Goal: Navigation & Orientation: Locate item on page

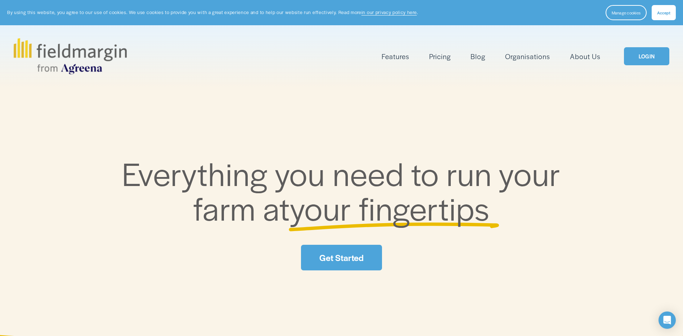
click at [639, 61] on link "LOGIN" at bounding box center [646, 56] width 45 height 18
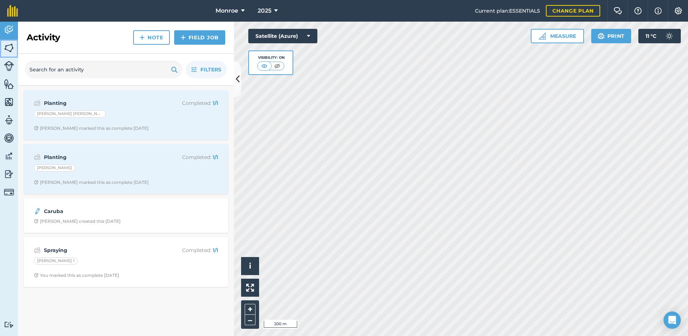
click at [11, 48] on img at bounding box center [9, 47] width 10 height 11
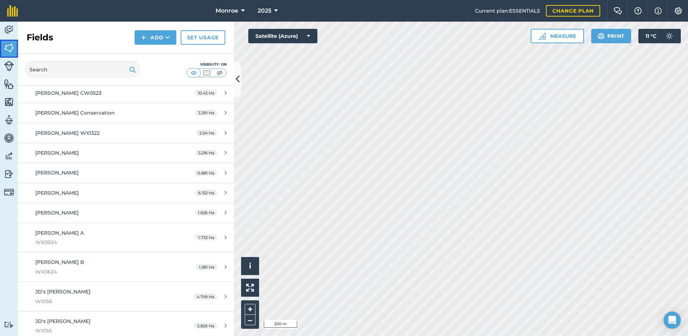
scroll to position [1152, 0]
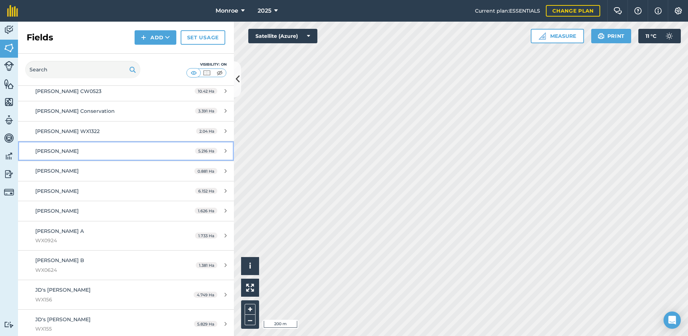
click at [53, 152] on span "JD Sinnots" at bounding box center [57, 151] width 44 height 6
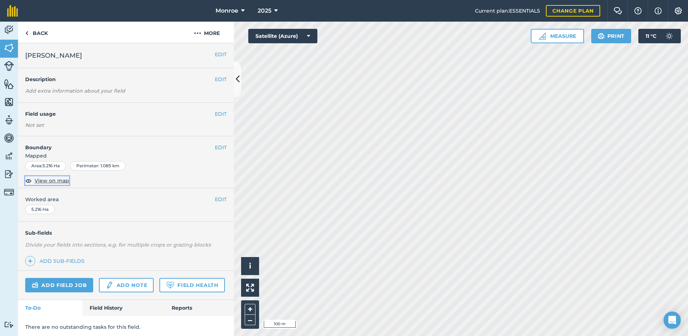
click at [49, 181] on span "View on map" at bounding box center [52, 180] width 35 height 8
click at [27, 34] on img at bounding box center [26, 33] width 3 height 9
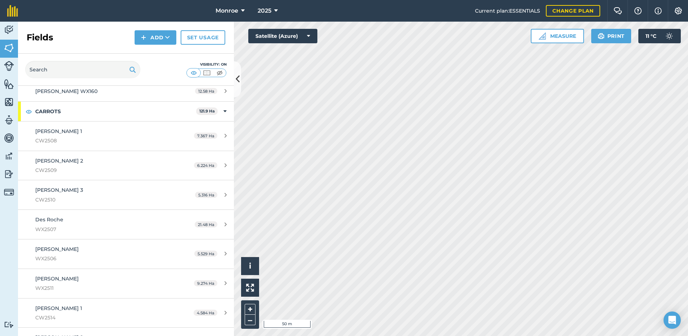
scroll to position [4189, 0]
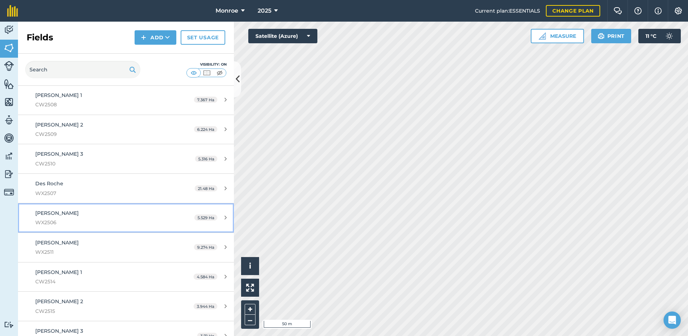
click at [55, 216] on div "Geraldine Roche WX2506" at bounding box center [102, 218] width 135 height 18
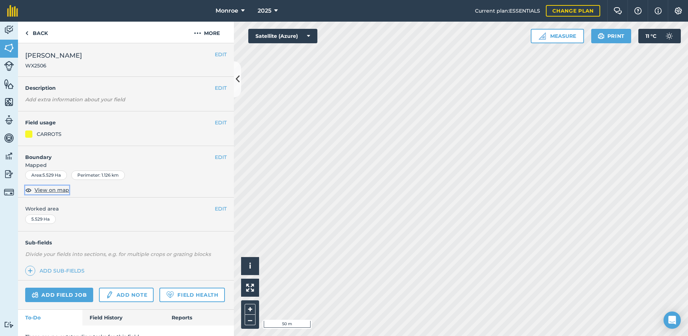
click at [43, 190] on span "View on map" at bounding box center [52, 190] width 35 height 8
click at [26, 34] on img at bounding box center [26, 33] width 3 height 9
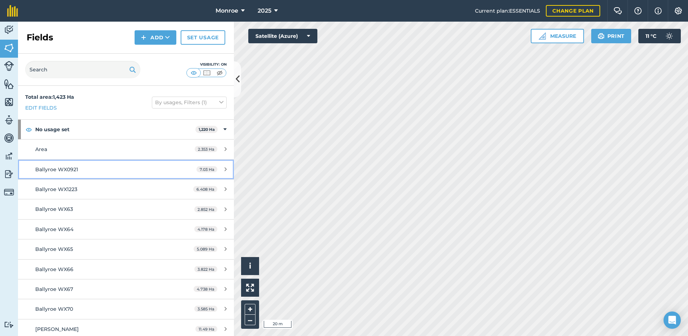
click at [51, 169] on span "Ballyroe WX0921" at bounding box center [56, 169] width 43 height 6
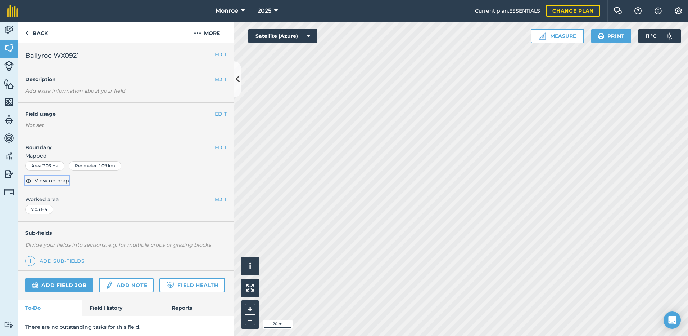
click at [52, 180] on span "View on map" at bounding box center [52, 180] width 35 height 8
click at [38, 36] on link "Back" at bounding box center [36, 32] width 37 height 21
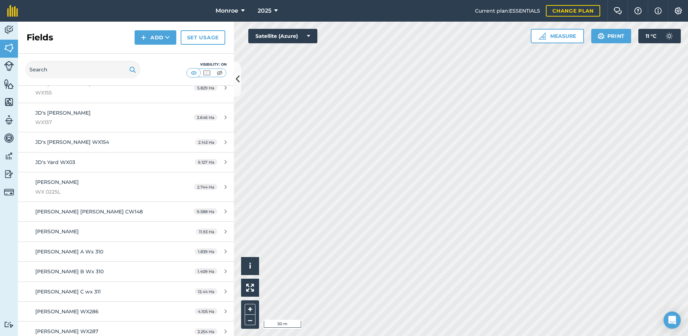
scroll to position [1404, 0]
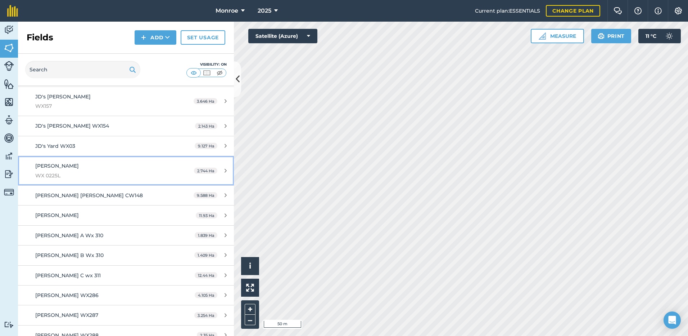
click at [49, 169] on span "JIM MURPHY" at bounding box center [57, 165] width 44 height 6
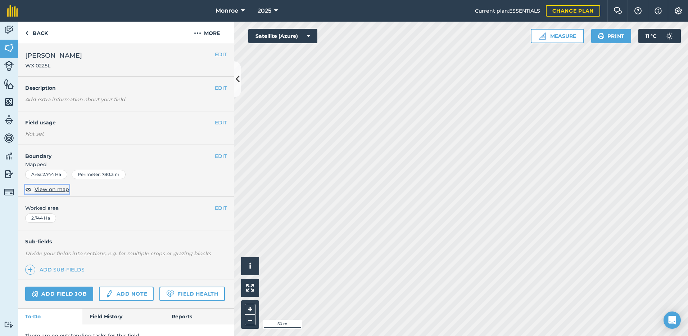
click at [48, 189] on span "View on map" at bounding box center [52, 189] width 35 height 8
click at [38, 32] on link "Back" at bounding box center [36, 32] width 37 height 21
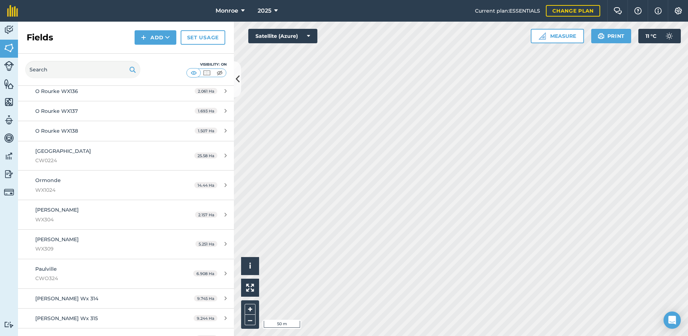
scroll to position [3024, 0]
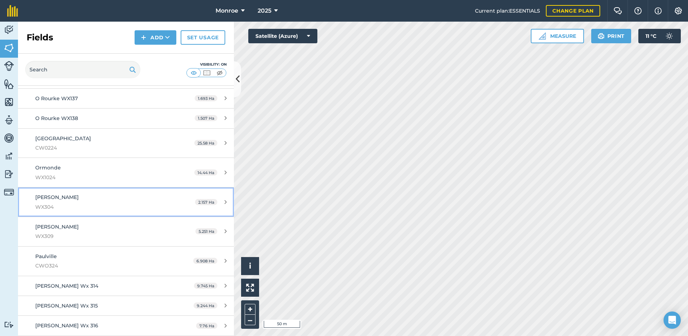
click at [50, 203] on span "WX304" at bounding box center [102, 207] width 135 height 8
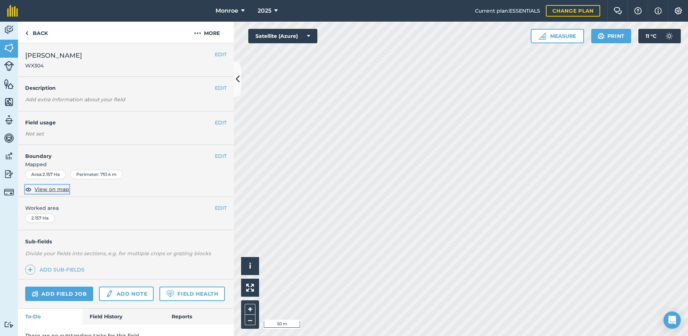
click at [54, 190] on span "View on map" at bounding box center [52, 189] width 35 height 8
click at [36, 33] on link "Back" at bounding box center [36, 32] width 37 height 21
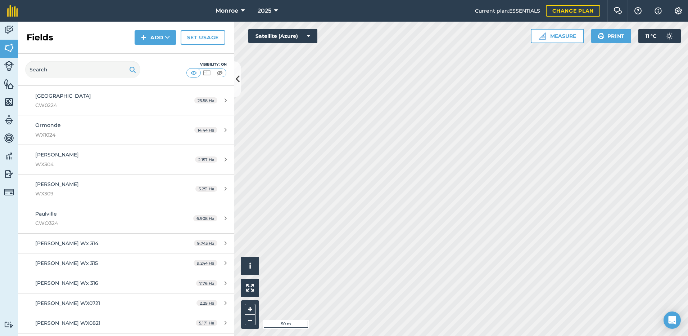
scroll to position [3075, 0]
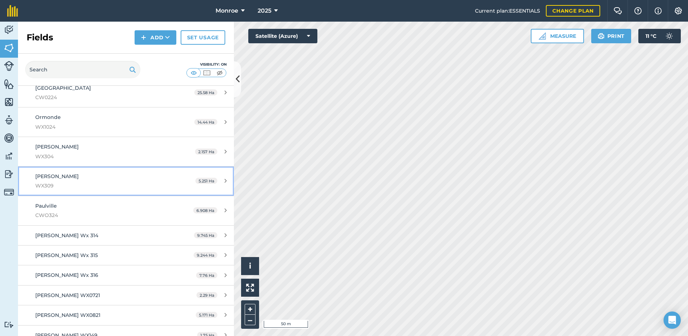
click at [54, 179] on span "Pat Dempsey" at bounding box center [57, 176] width 44 height 6
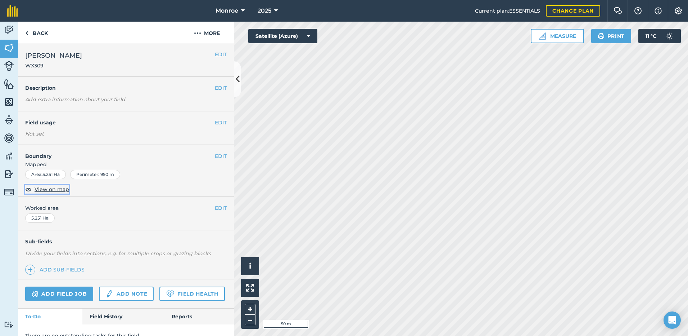
click at [50, 191] on span "View on map" at bounding box center [52, 189] width 35 height 8
click at [38, 33] on link "Back" at bounding box center [36, 32] width 37 height 21
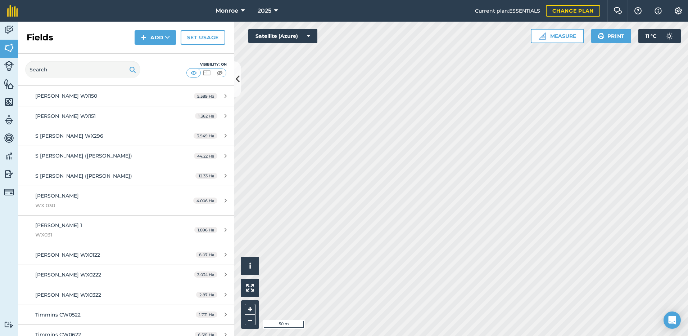
scroll to position [3365, 0]
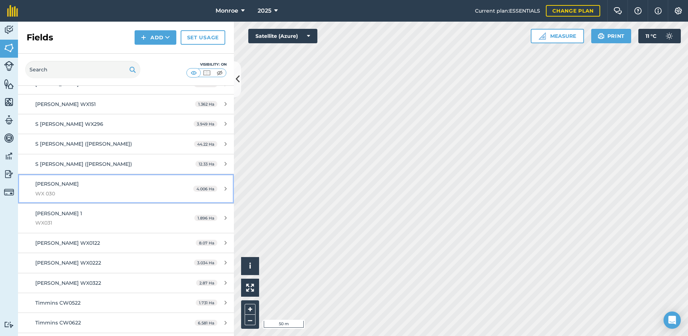
click at [49, 194] on span "WX 030" at bounding box center [102, 193] width 135 height 8
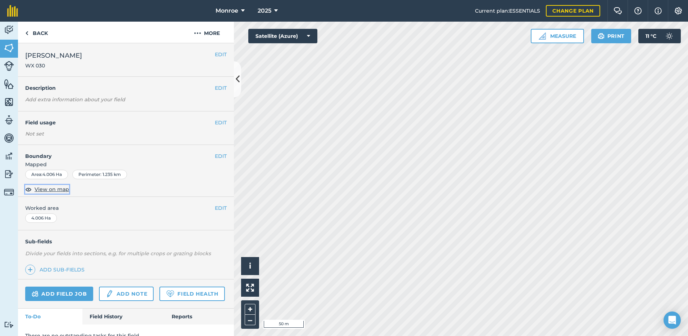
click at [48, 188] on span "View on map" at bounding box center [52, 189] width 35 height 8
click at [40, 34] on link "Back" at bounding box center [36, 32] width 37 height 21
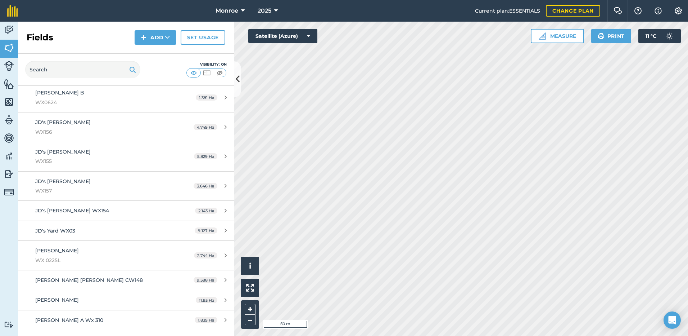
scroll to position [1309, 0]
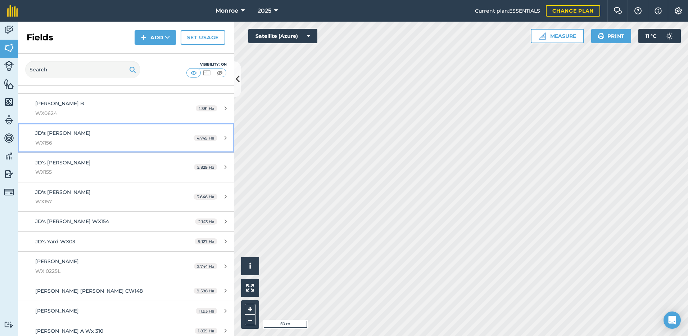
click at [45, 133] on span "JD's Ballagh" at bounding box center [62, 133] width 55 height 6
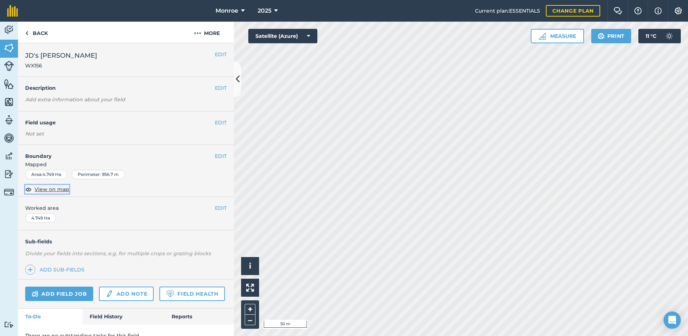
click at [51, 190] on span "View on map" at bounding box center [52, 189] width 35 height 8
click at [211, 35] on button "More" at bounding box center [207, 32] width 54 height 21
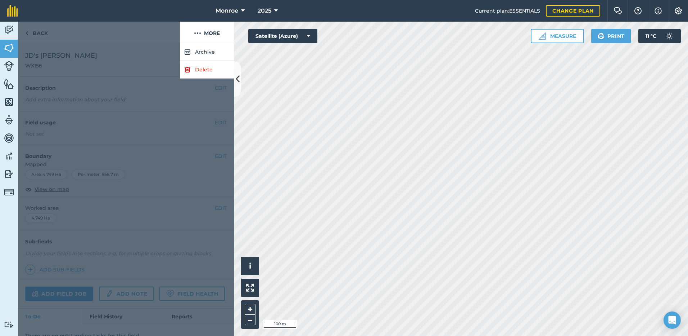
click at [152, 42] on div at bounding box center [99, 33] width 162 height 22
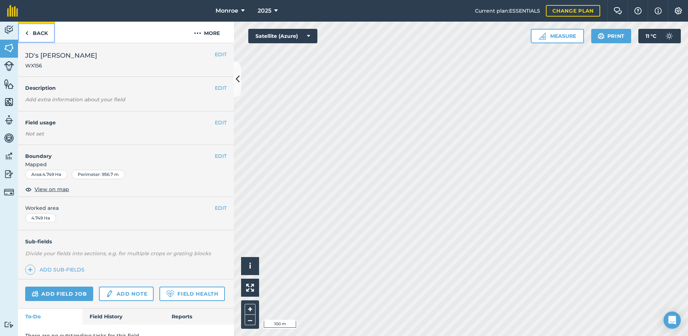
click at [41, 34] on link "Back" at bounding box center [36, 32] width 37 height 21
